Goal: Check status: Check status

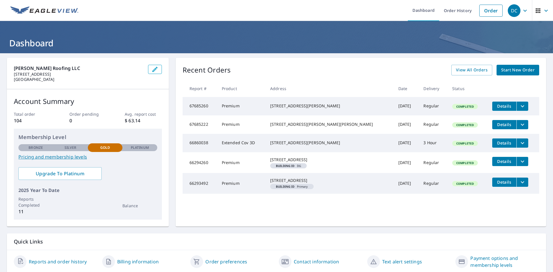
click at [517, 129] on button "filesDropdownBtn-67685222" at bounding box center [523, 124] width 12 height 9
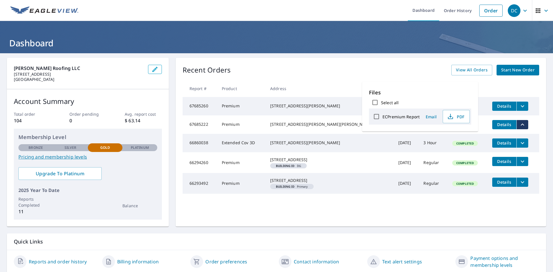
click at [496, 124] on span "Details" at bounding box center [504, 124] width 17 height 5
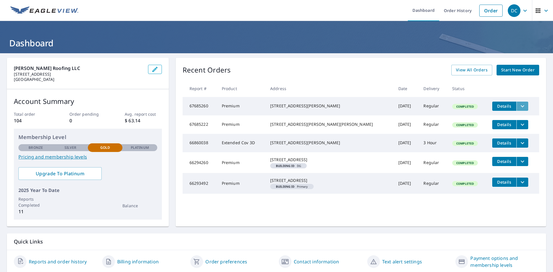
click at [519, 107] on icon "filesDropdownBtn-67685260" at bounding box center [522, 106] width 7 height 7
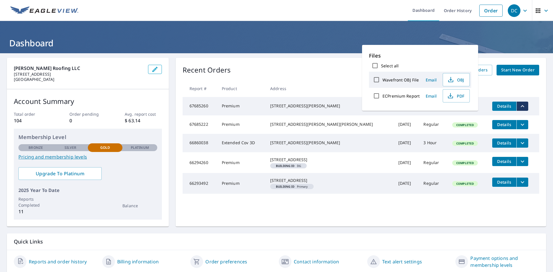
click at [528, 112] on td "Details" at bounding box center [514, 106] width 52 height 18
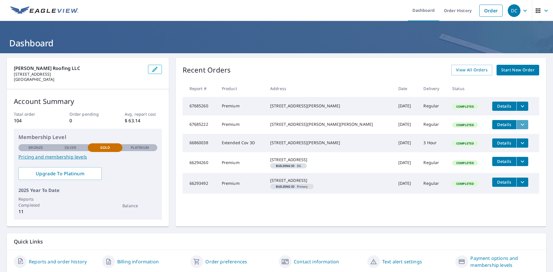
click at [519, 127] on icon "filesDropdownBtn-67685222" at bounding box center [522, 124] width 7 height 7
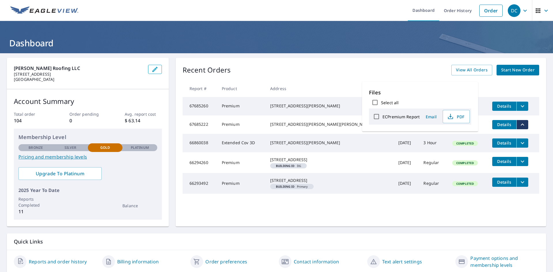
click at [530, 127] on td "Details" at bounding box center [514, 125] width 52 height 18
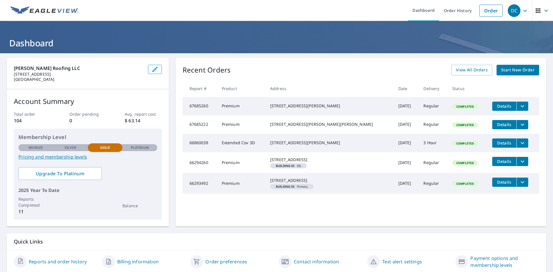
scroll to position [20, 0]
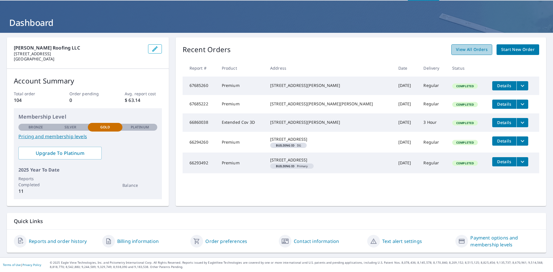
click at [456, 49] on span "View All Orders" at bounding box center [472, 49] width 32 height 7
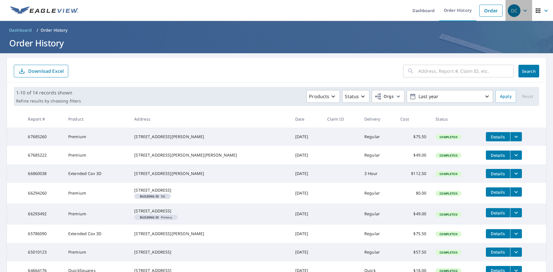
click at [523, 12] on icon "button" at bounding box center [525, 10] width 7 height 7
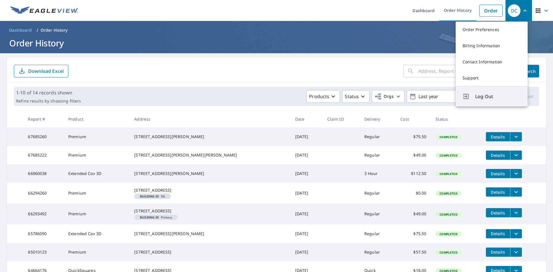
click at [480, 100] on button "Log Out" at bounding box center [492, 96] width 72 height 20
